Goal: Find specific page/section: Find specific page/section

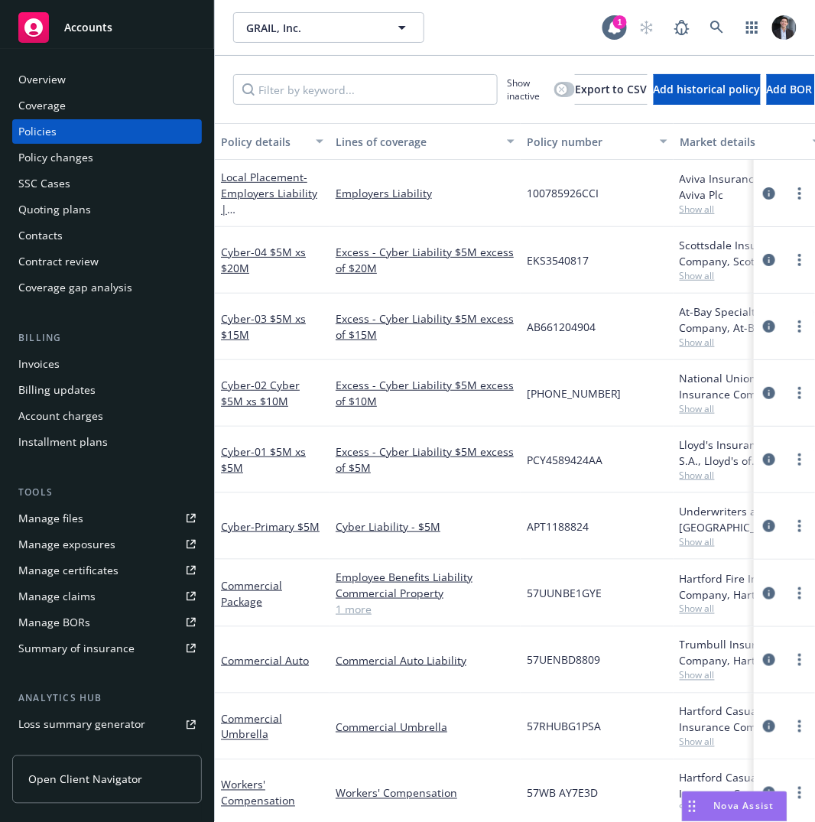
click at [95, 87] on div "Overview" at bounding box center [106, 79] width 177 height 24
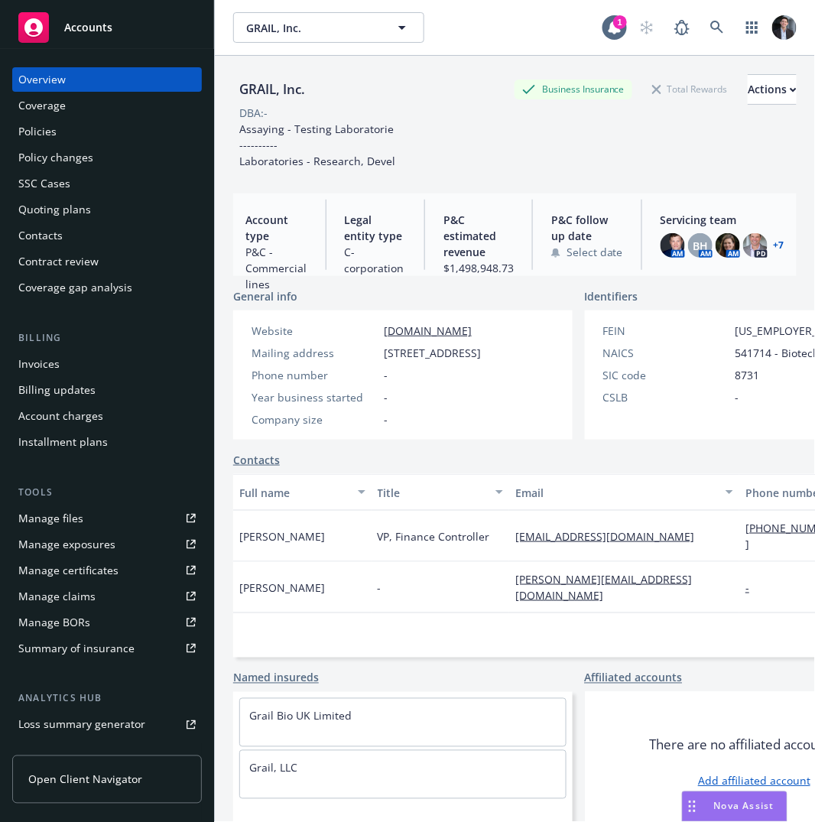
drag, startPoint x: 231, startPoint y: 70, endPoint x: 762, endPoint y: 437, distance: 645.2
click at [0, 0] on div "649x485 frames : 0 0 / 10 secs" at bounding box center [0, 0] width 0 height 0
click at [0, 0] on icon at bounding box center [0, 0] width 0 height 0
click at [134, 135] on div "Policies" at bounding box center [106, 131] width 177 height 24
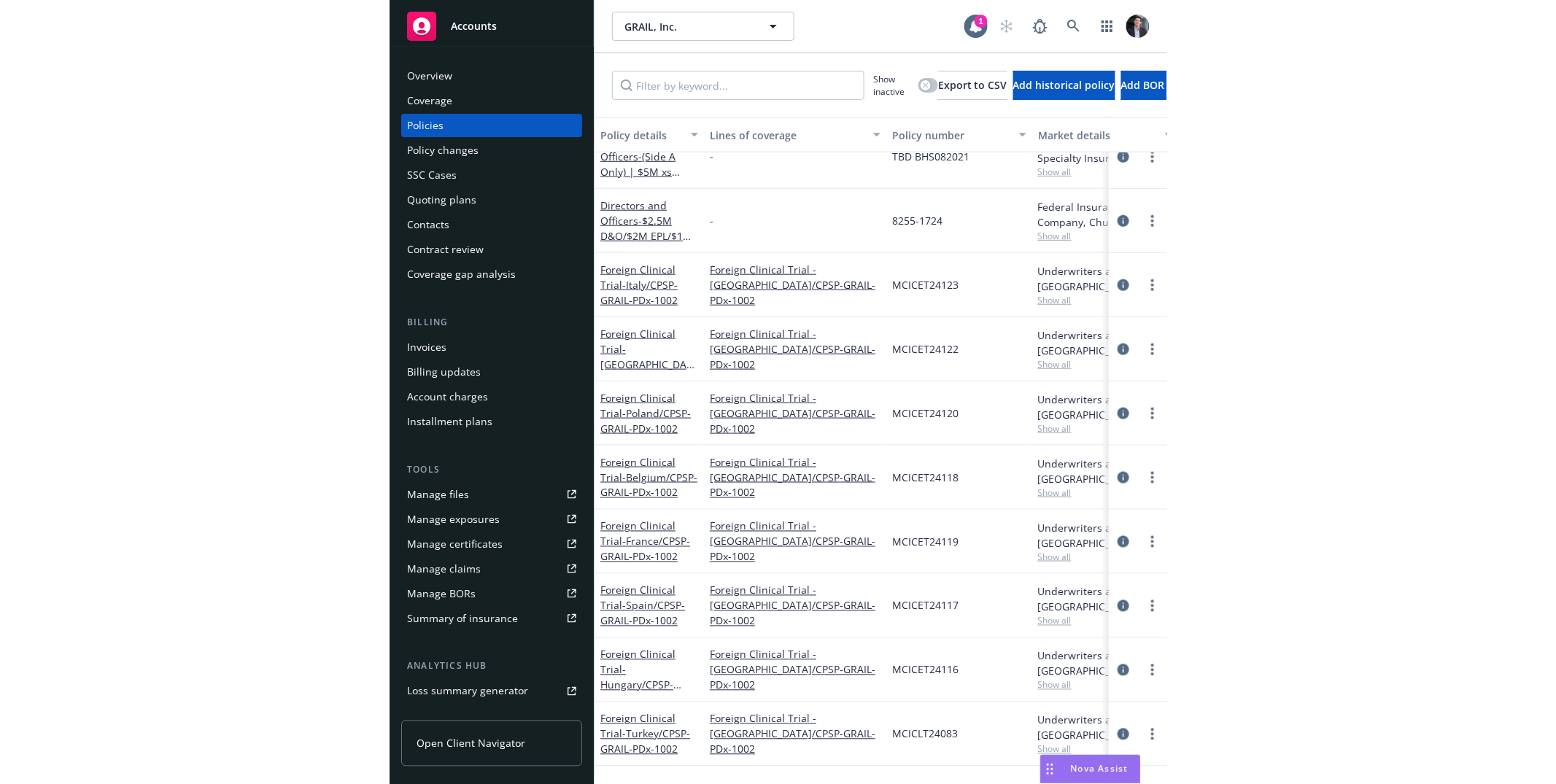
scroll to position [2608, 0]
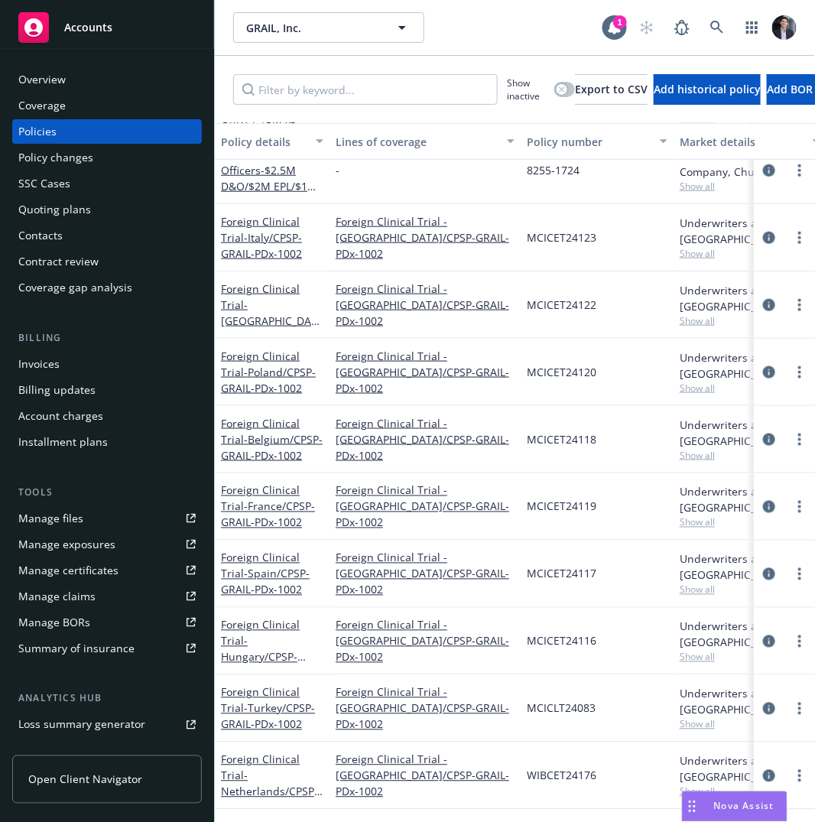
click at [89, 86] on div "Overview" at bounding box center [106, 79] width 177 height 24
